Goal: Navigation & Orientation: Find specific page/section

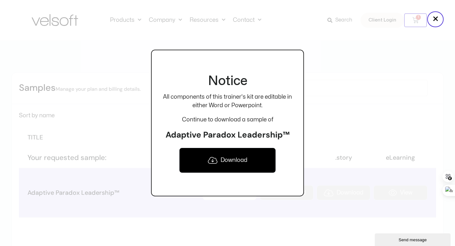
click at [251, 211] on div "Notice All components of this trainer's kit are editable in either Word or Powe…" at bounding box center [227, 123] width 153 height 246
click at [327, 107] on div at bounding box center [227, 123] width 455 height 246
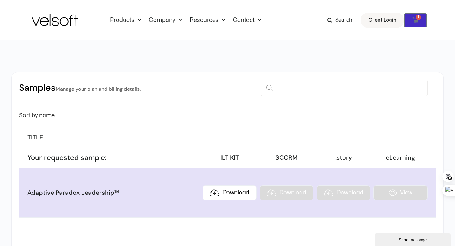
click at [417, 19] on span "1" at bounding box center [418, 17] width 5 height 5
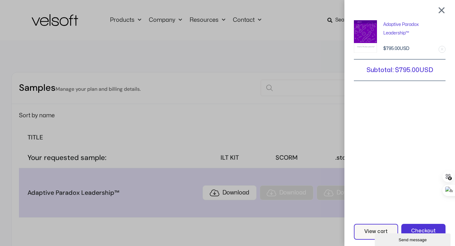
click at [442, 49] on link "Remove this item" at bounding box center [442, 49] width 6 height 6
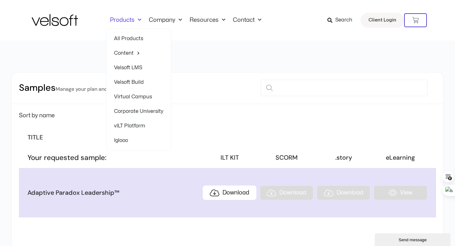
click at [139, 20] on span "Menu" at bounding box center [138, 20] width 7 height 10
